Goal: Information Seeking & Learning: Learn about a topic

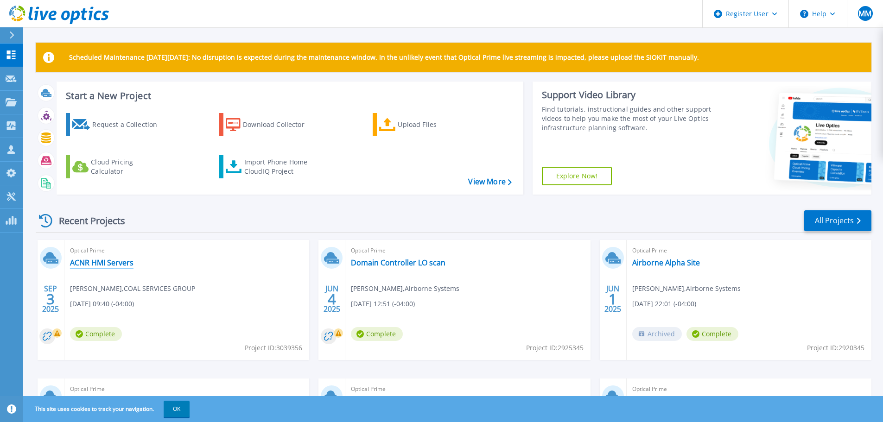
click at [112, 265] on link "ACNR HMI Servers" at bounding box center [102, 262] width 64 height 9
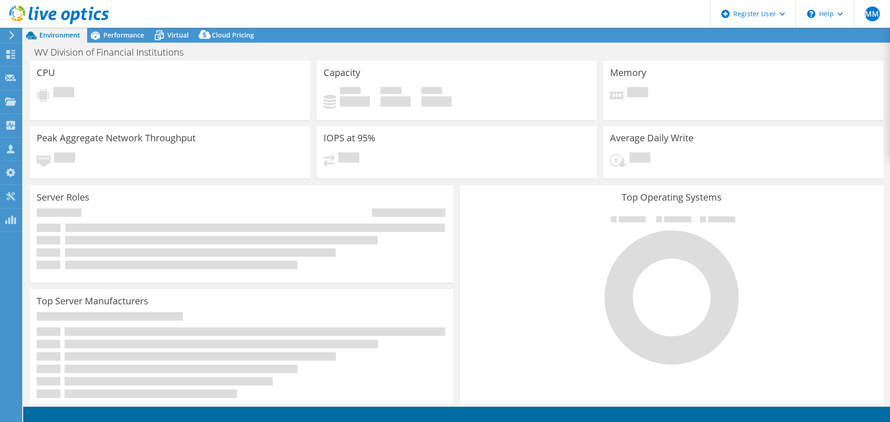
select select "USD"
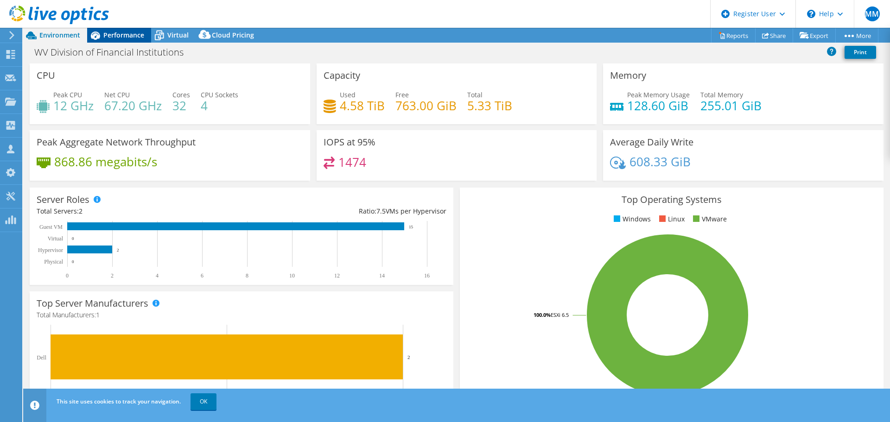
click at [105, 36] on span "Performance" at bounding box center [123, 35] width 41 height 9
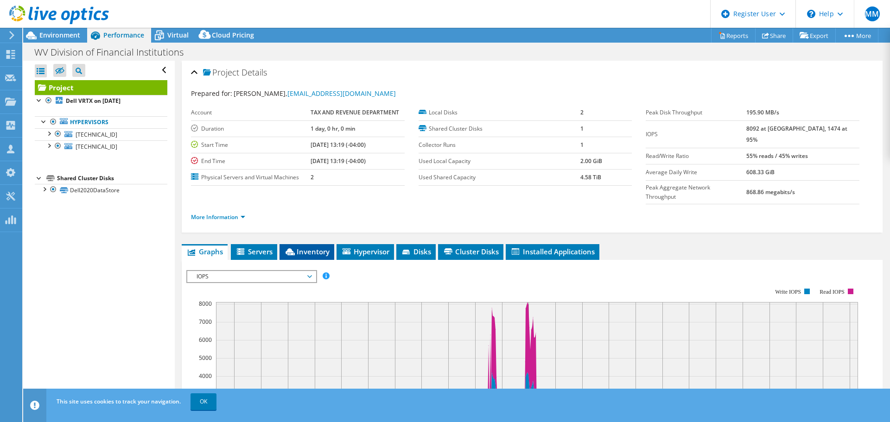
click at [323, 244] on li "Inventory" at bounding box center [307, 252] width 55 height 16
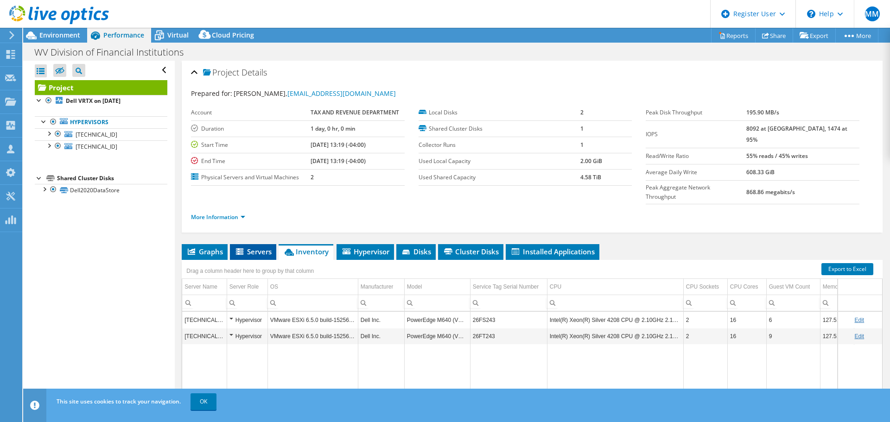
click at [259, 247] on span "Servers" at bounding box center [253, 251] width 37 height 9
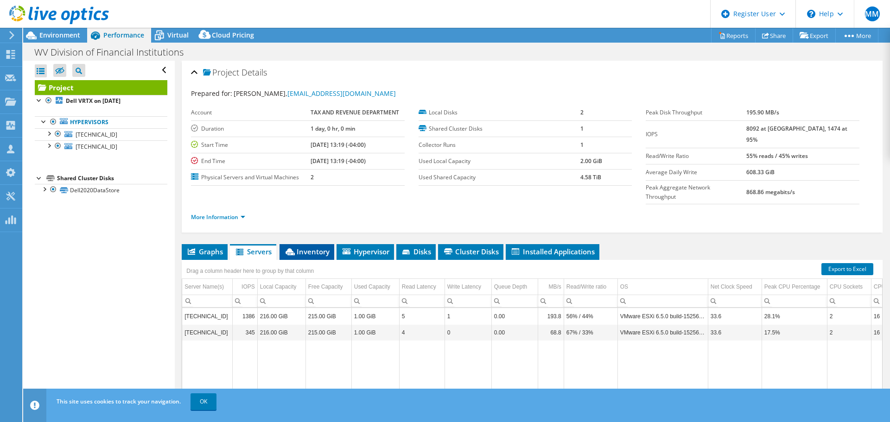
click at [311, 247] on span "Inventory" at bounding box center [306, 251] width 45 height 9
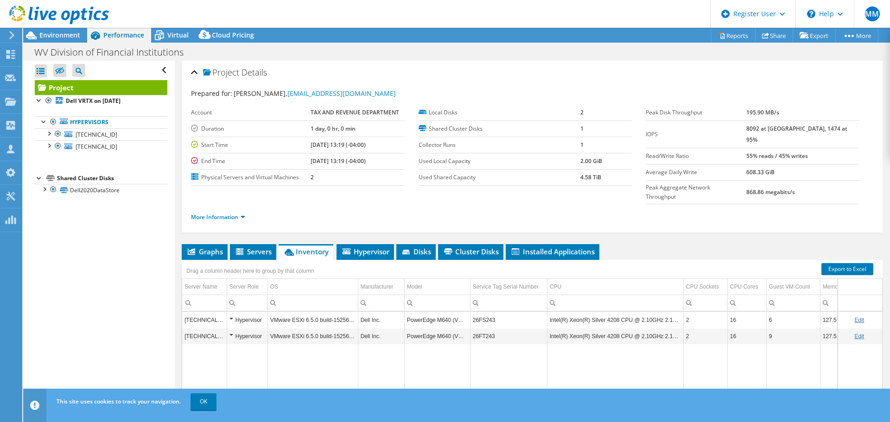
click at [487, 312] on td "26FS243" at bounding box center [508, 320] width 77 height 16
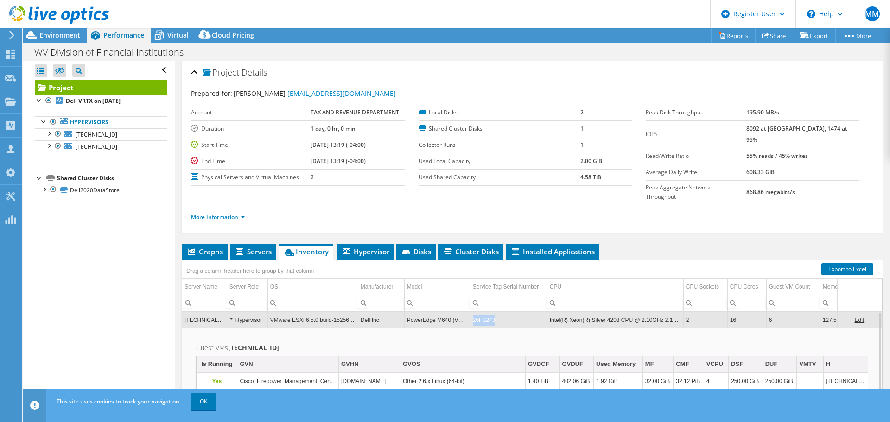
copy td "26FS243"
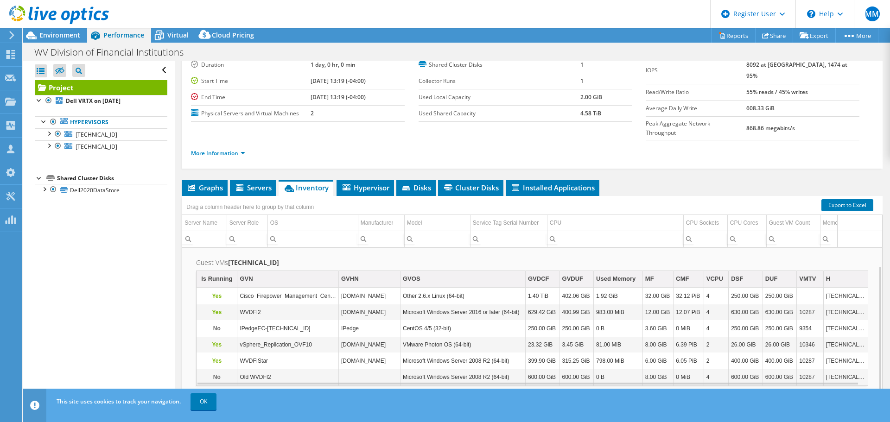
scroll to position [70, 0]
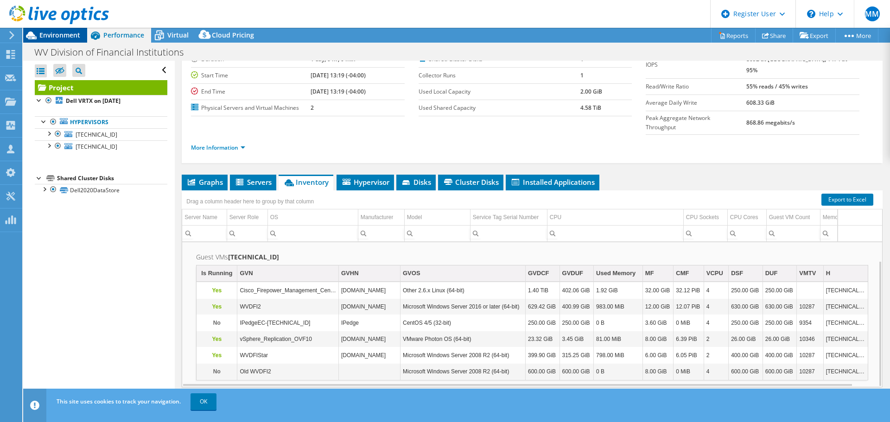
click at [45, 33] on span "Environment" at bounding box center [59, 35] width 41 height 9
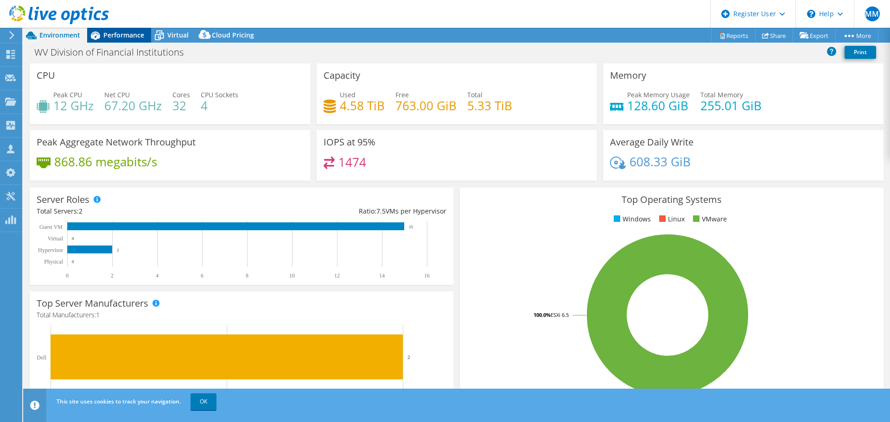
click at [121, 33] on span "Performance" at bounding box center [123, 35] width 41 height 9
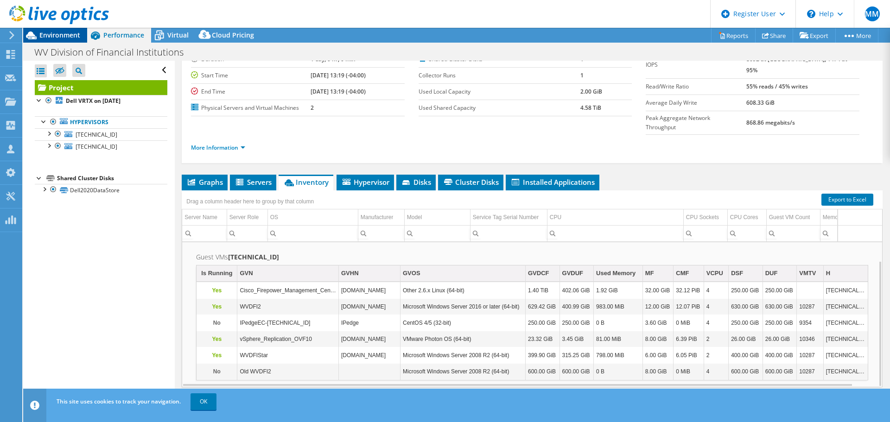
click at [56, 32] on span "Environment" at bounding box center [59, 35] width 41 height 9
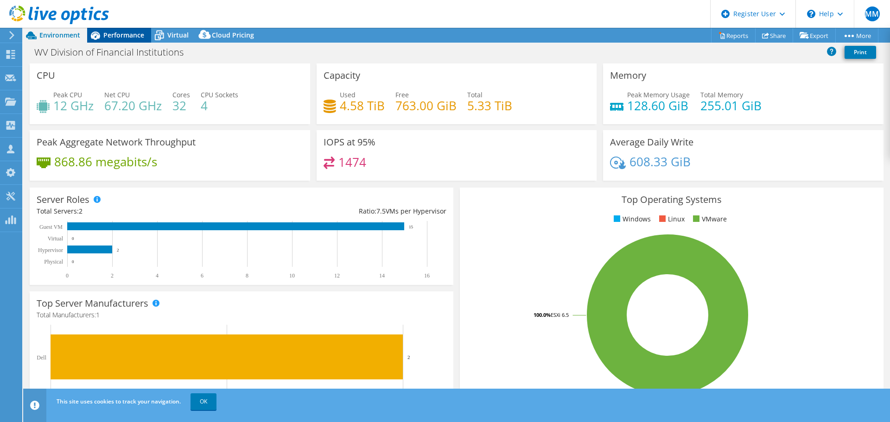
click at [126, 42] on div "Performance" at bounding box center [119, 35] width 64 height 15
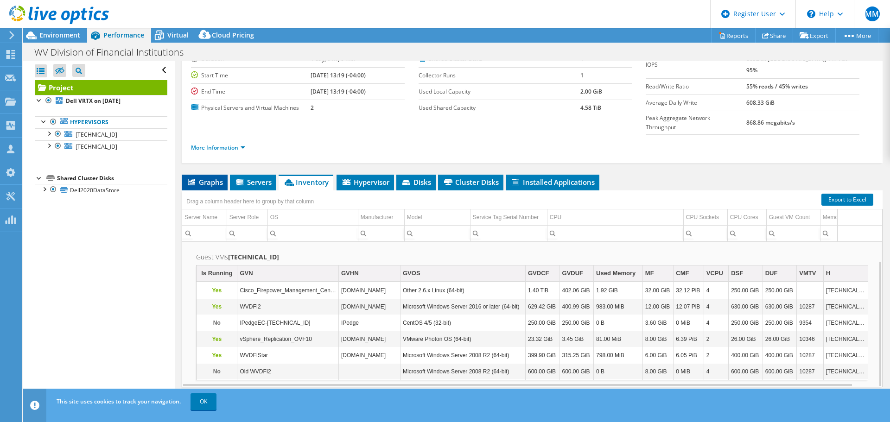
click at [209, 178] on span "Graphs" at bounding box center [204, 182] width 37 height 9
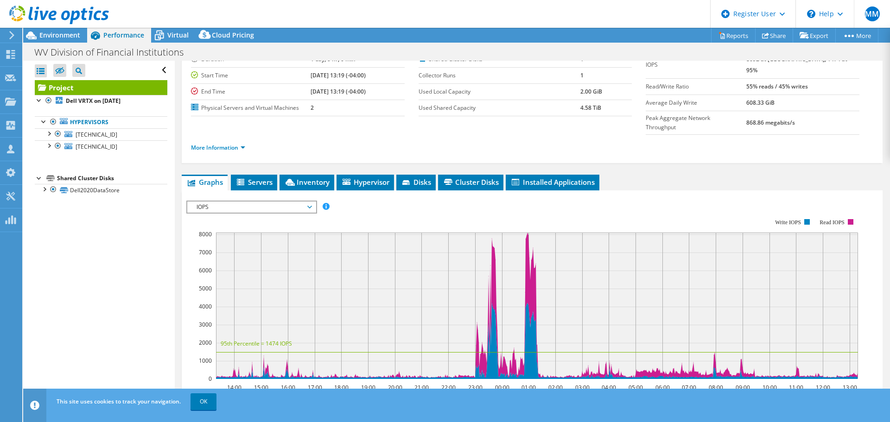
click at [57, 31] on div at bounding box center [54, 15] width 109 height 31
click at [59, 36] on span "Environment" at bounding box center [59, 35] width 41 height 9
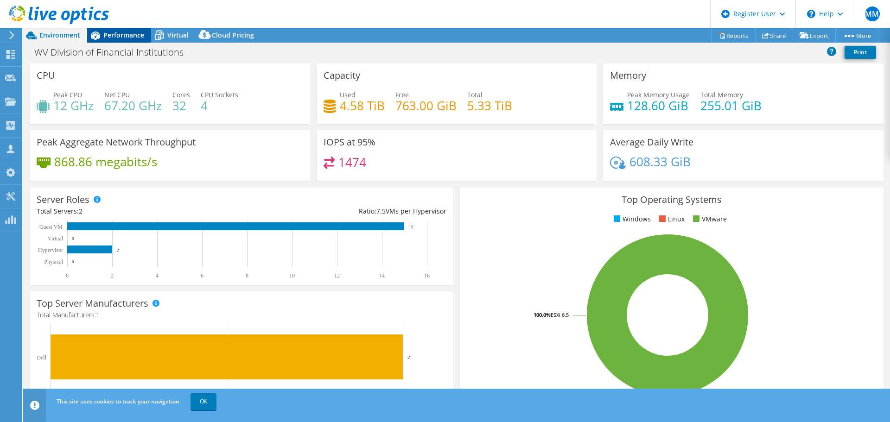
click at [122, 32] on span "Performance" at bounding box center [123, 35] width 41 height 9
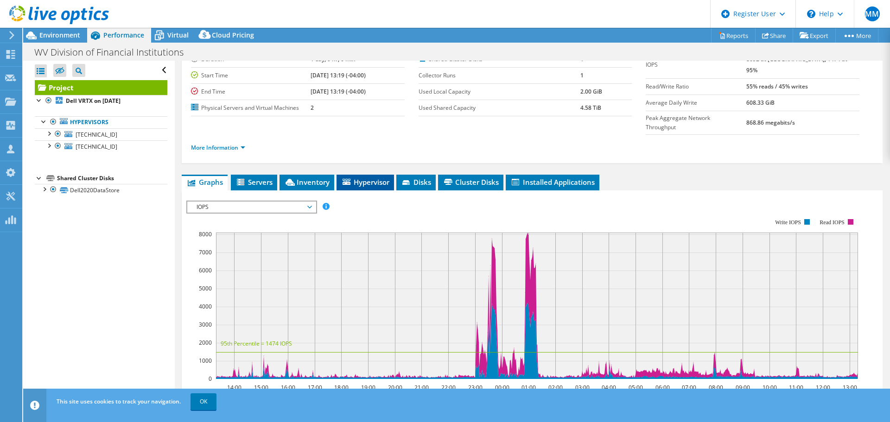
click at [357, 178] on span "Hypervisor" at bounding box center [365, 182] width 48 height 9
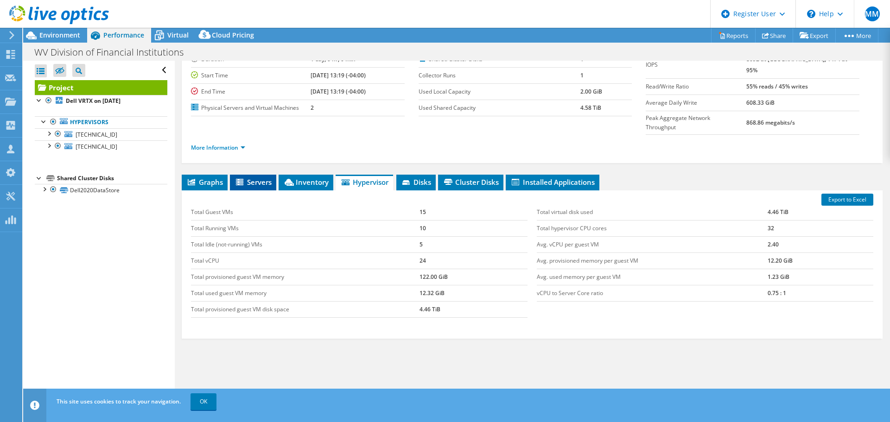
click at [262, 178] on span "Servers" at bounding box center [253, 182] width 37 height 9
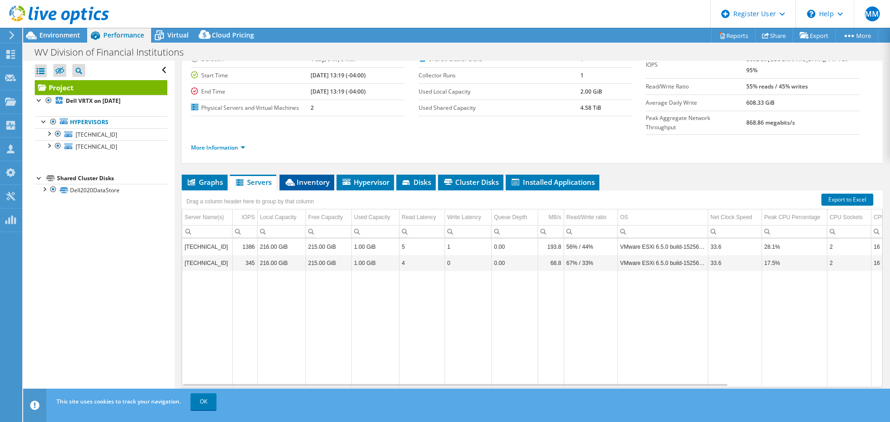
click at [307, 178] on span "Inventory" at bounding box center [306, 182] width 45 height 9
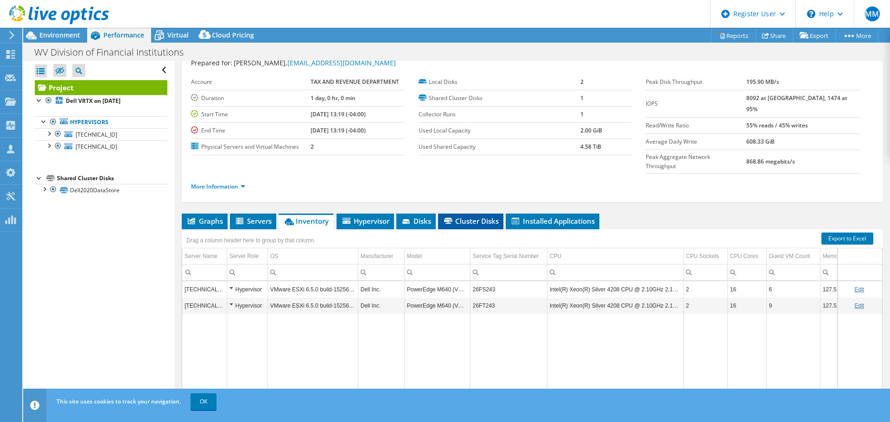
scroll to position [46, 0]
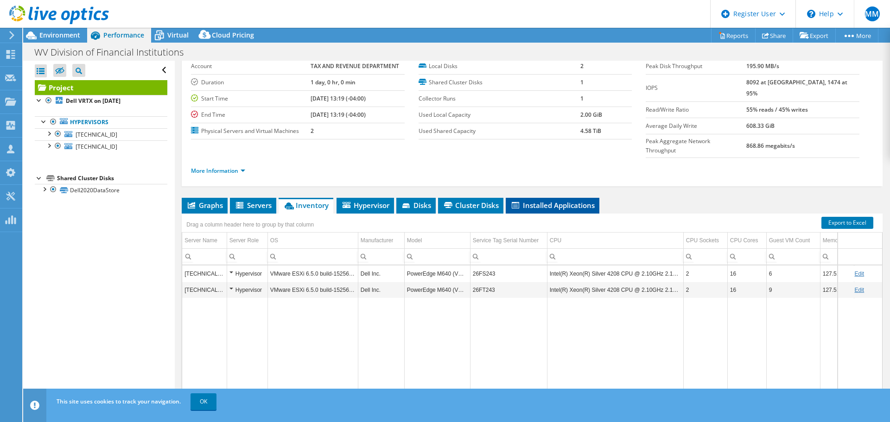
click at [534, 201] on span "Installed Applications" at bounding box center [552, 205] width 84 height 9
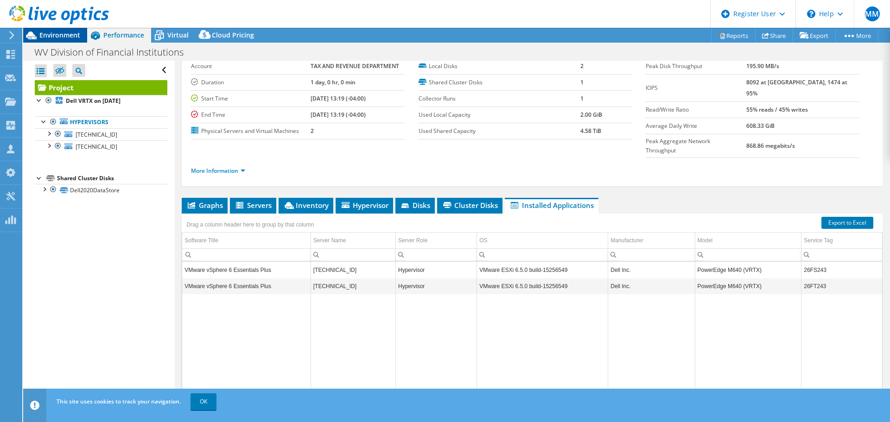
click at [70, 38] on span "Environment" at bounding box center [59, 35] width 41 height 9
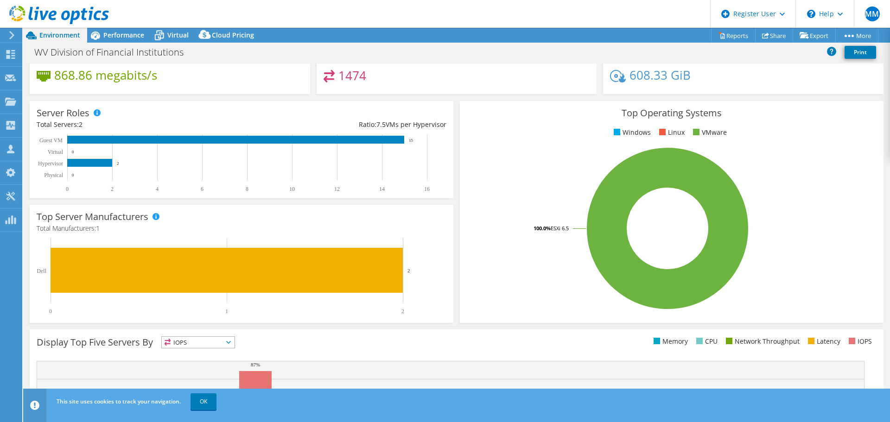
scroll to position [0, 0]
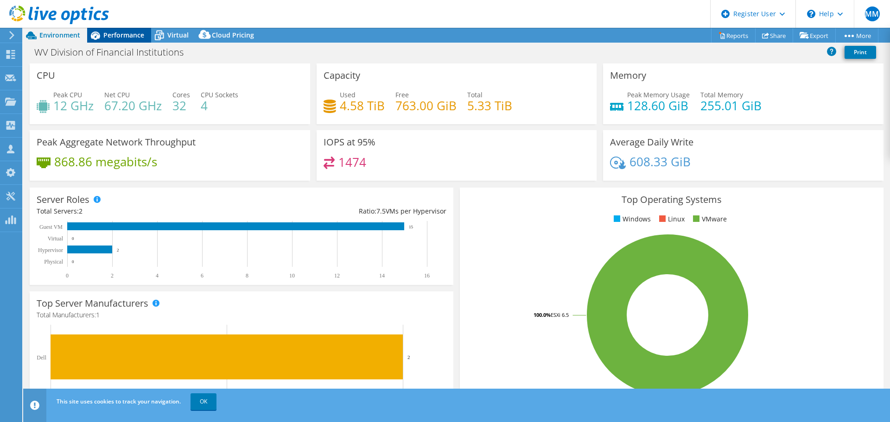
click at [125, 33] on span "Performance" at bounding box center [123, 35] width 41 height 9
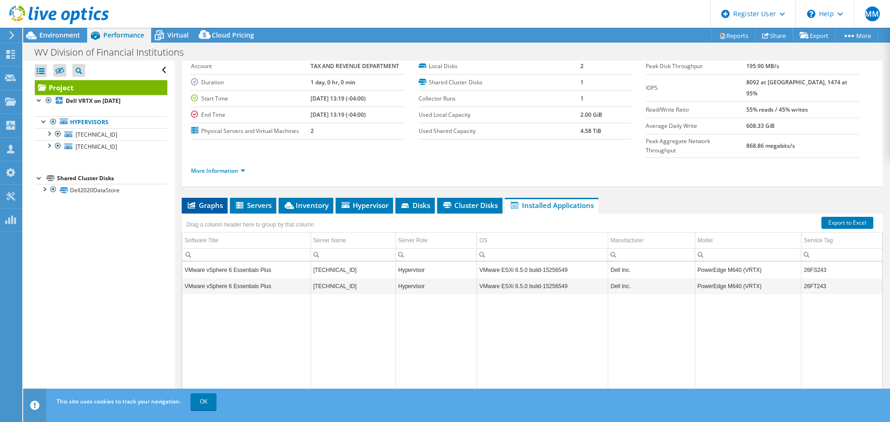
click at [204, 201] on span "Graphs" at bounding box center [204, 205] width 37 height 9
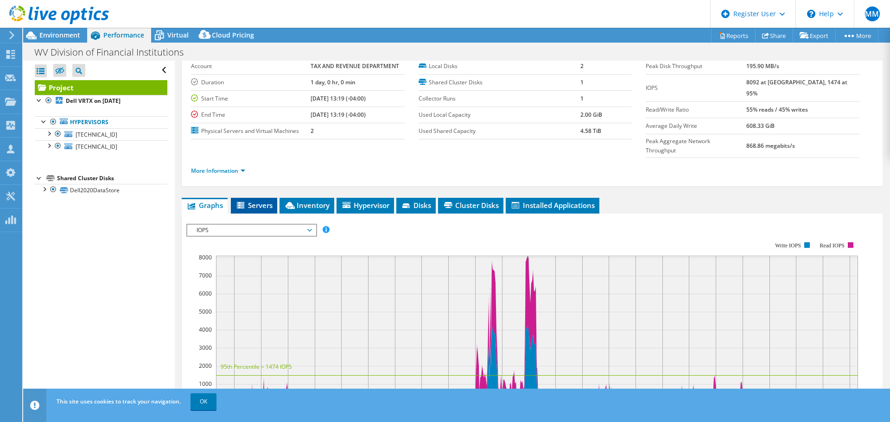
click at [250, 201] on span "Servers" at bounding box center [254, 205] width 37 height 9
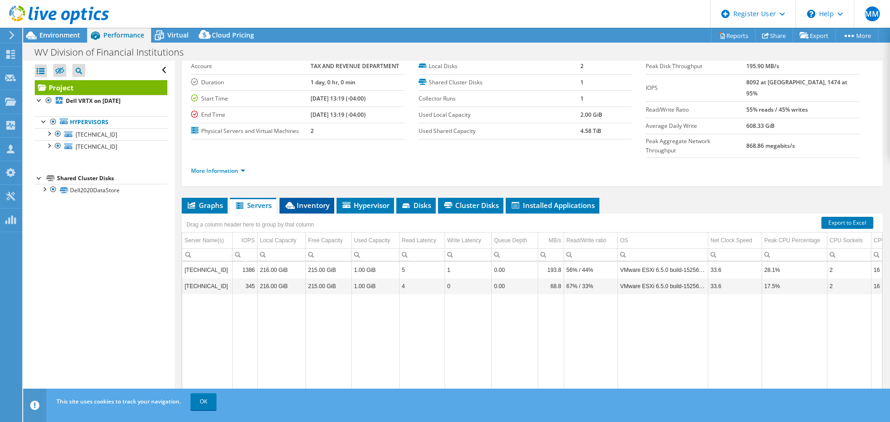
click at [312, 201] on span "Inventory" at bounding box center [306, 205] width 45 height 9
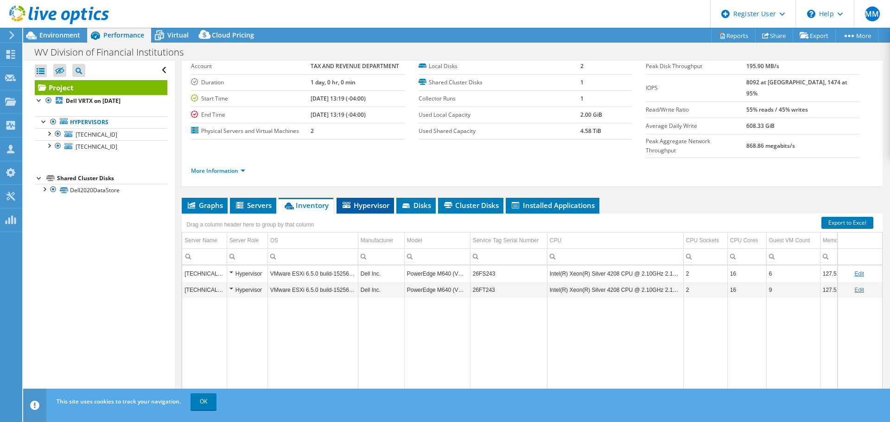
click at [373, 201] on span "Hypervisor" at bounding box center [365, 205] width 48 height 9
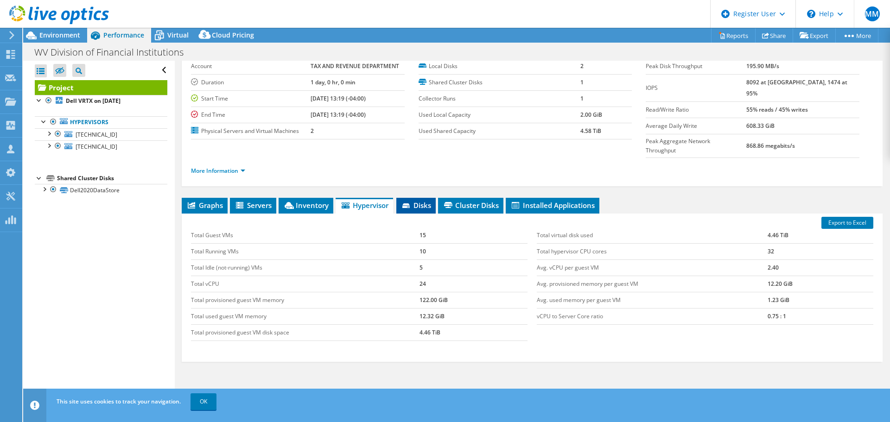
click at [414, 201] on span "Disks" at bounding box center [416, 205] width 30 height 9
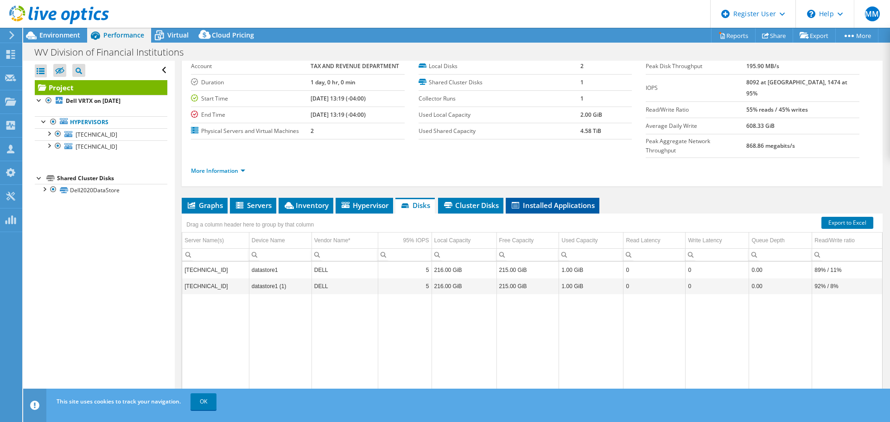
click at [551, 201] on span "Installed Applications" at bounding box center [552, 205] width 84 height 9
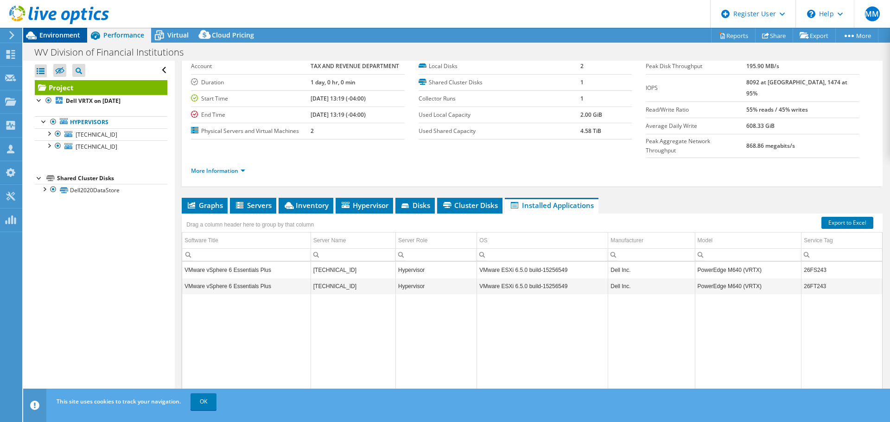
click at [64, 37] on span "Environment" at bounding box center [59, 35] width 41 height 9
